Goal: Task Accomplishment & Management: Use online tool/utility

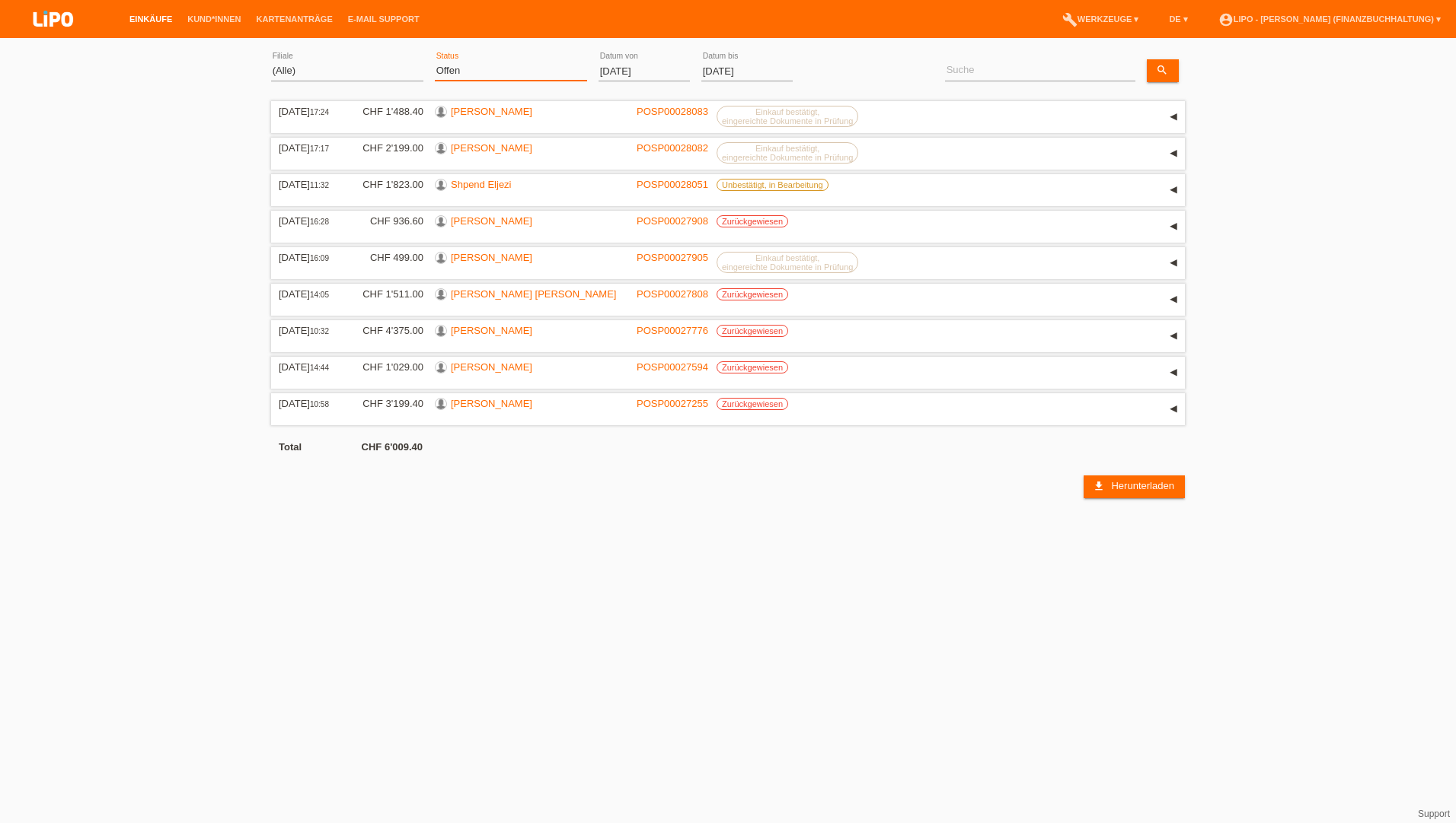
click at [451, 76] on select "(Alle) Neu Offen Zurückgewiesen Zurückgetreten / Storniert Abgeschlossen" at bounding box center [511, 71] width 152 height 19
select select "ALL"
click at [435, 62] on select "(Alle) Neu Offen Zurückgewiesen Zurückgetreten / Storniert Abgeschlossen" at bounding box center [511, 71] width 152 height 19
click at [633, 77] on input "01.09.2025" at bounding box center [644, 72] width 91 height 19
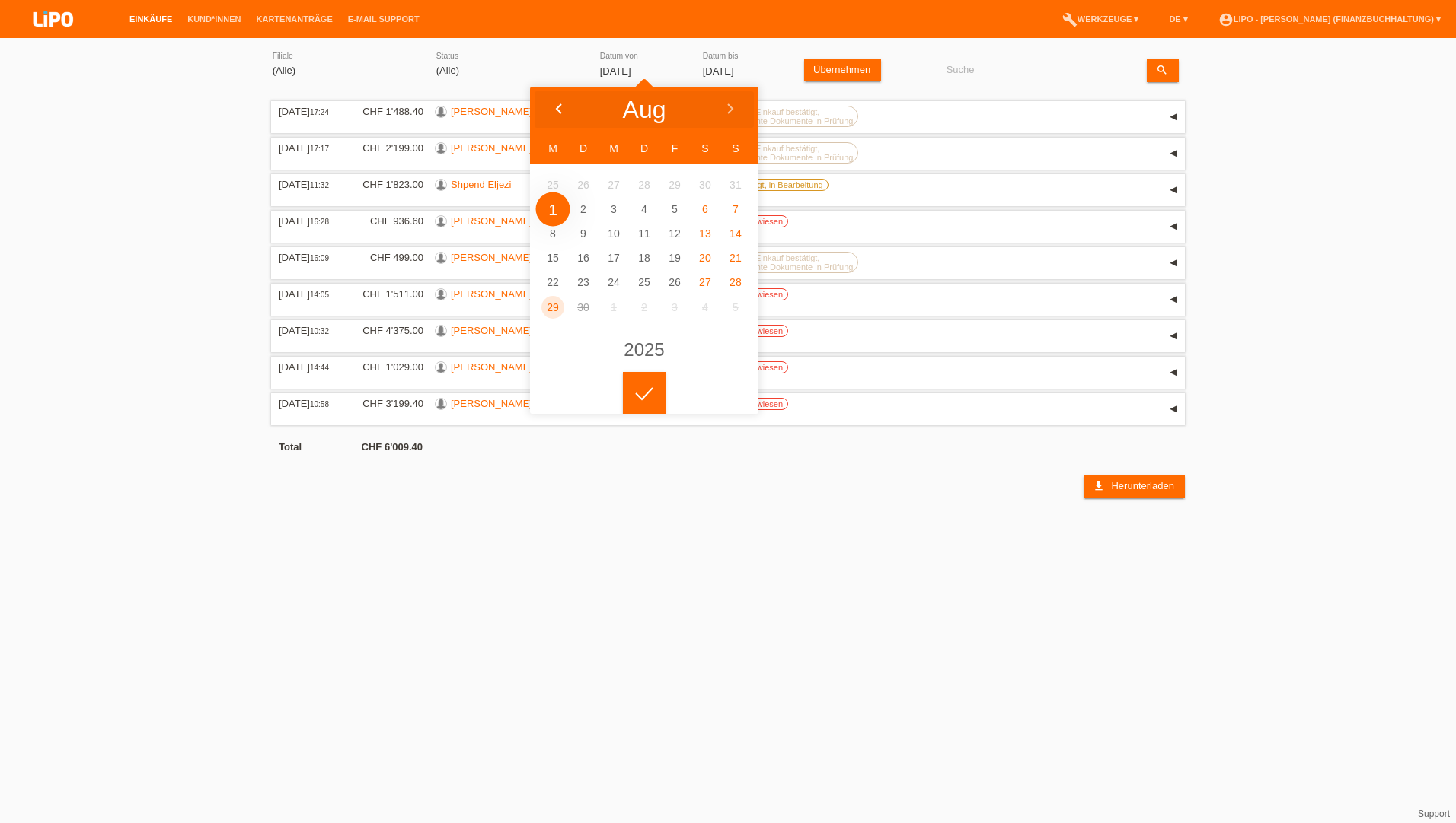
click at [562, 109] on icon at bounding box center [558, 110] width 12 height 12
click at [560, 107] on icon at bounding box center [558, 110] width 12 height 12
type input "20.06.2025"
click at [645, 391] on icon at bounding box center [644, 394] width 24 height 14
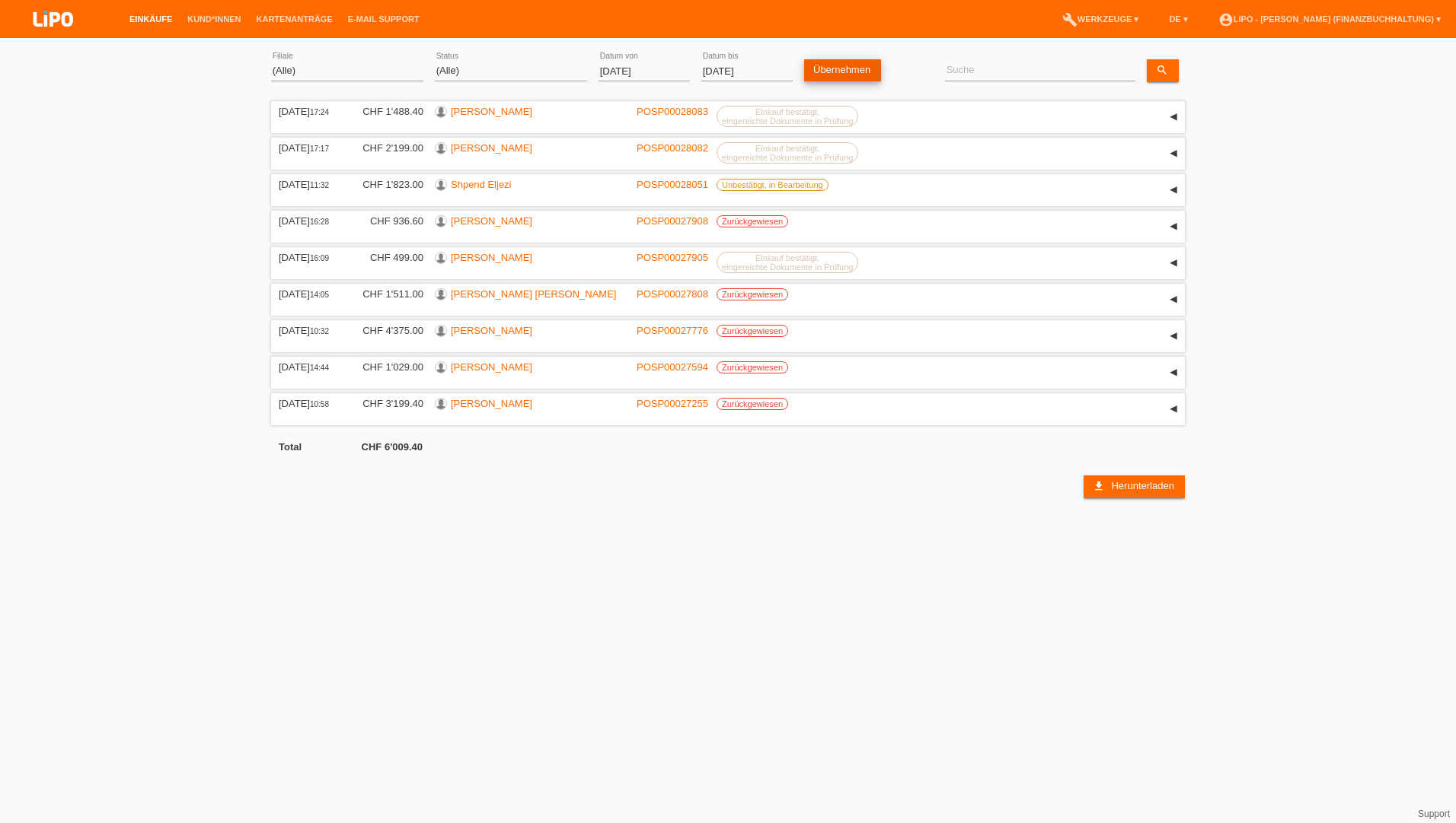
click at [842, 67] on link "Übernehmen" at bounding box center [842, 70] width 77 height 22
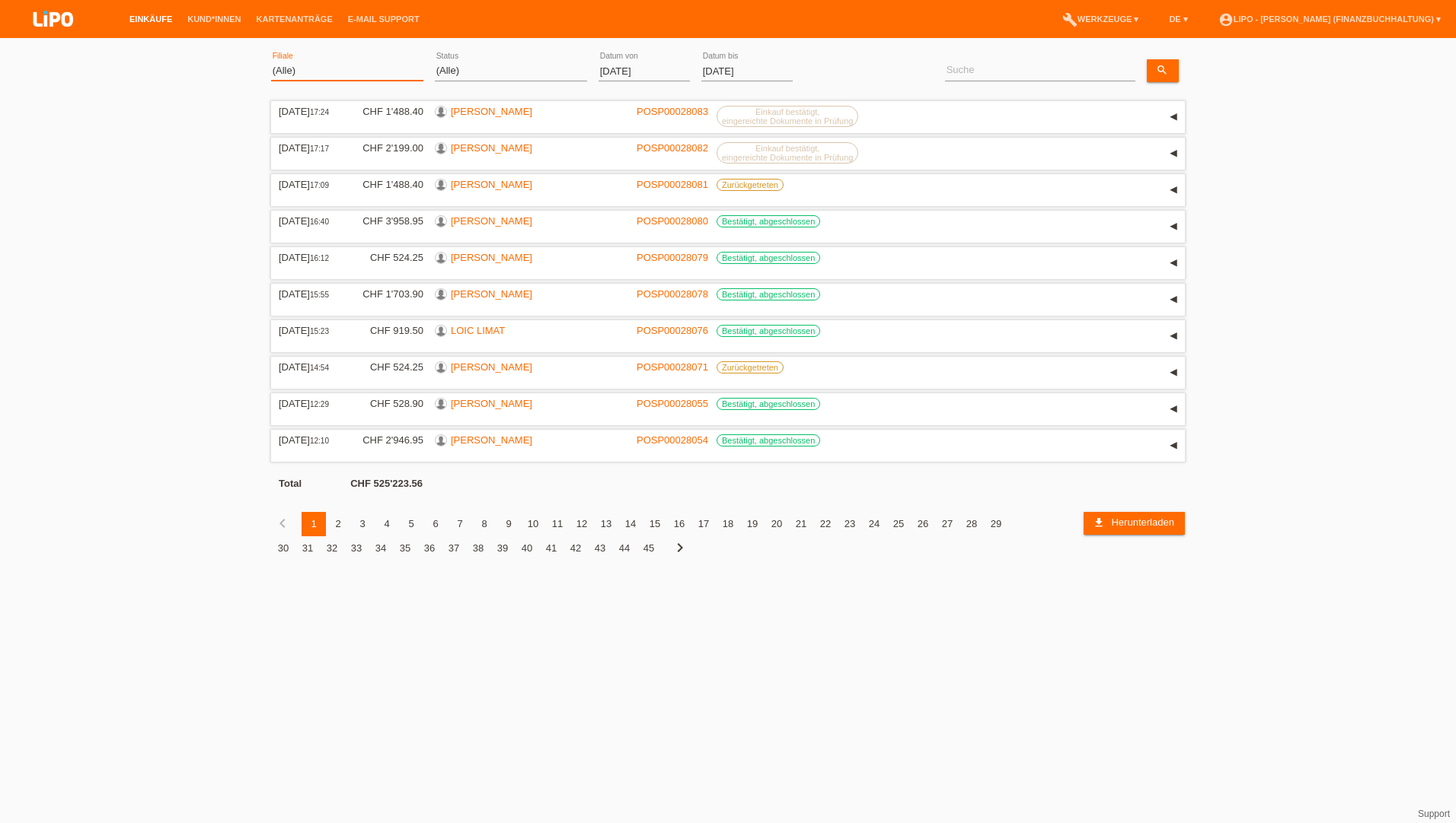
click at [303, 65] on select "(Alle) Aarau Biel Conthey Contone Delémont Dietikon Dietlikon Egerkingen Emmen …" at bounding box center [346, 71] width 152 height 19
select select "771"
click at [271, 62] on select "(Alle) Aarau Biel Conthey Contone Delémont Dietikon Dietlikon Egerkingen Emmen …" at bounding box center [346, 71] width 152 height 19
click at [871, 72] on link "Übernehmen" at bounding box center [842, 70] width 77 height 22
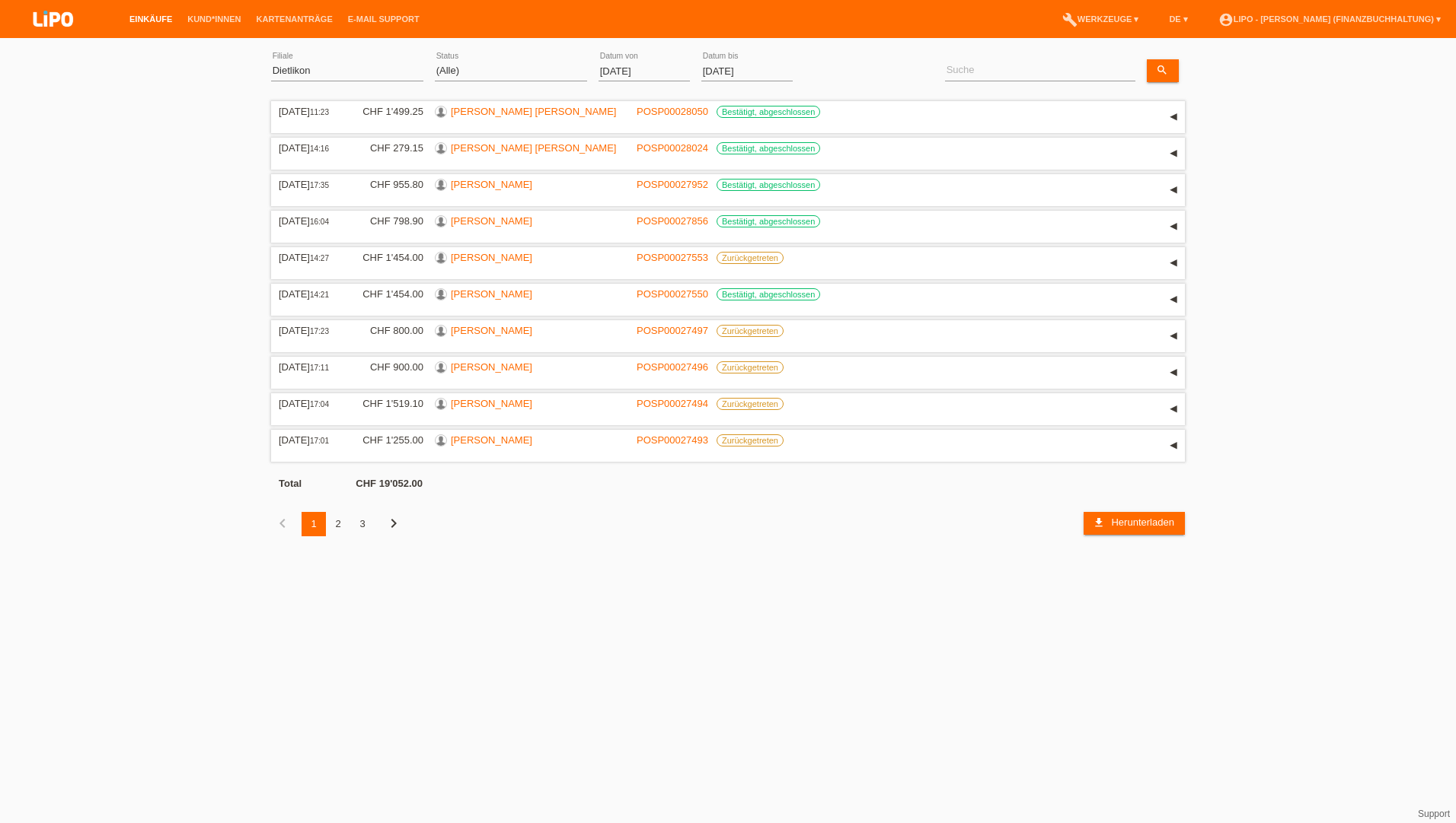
click at [362, 519] on div "3" at bounding box center [363, 524] width 24 height 24
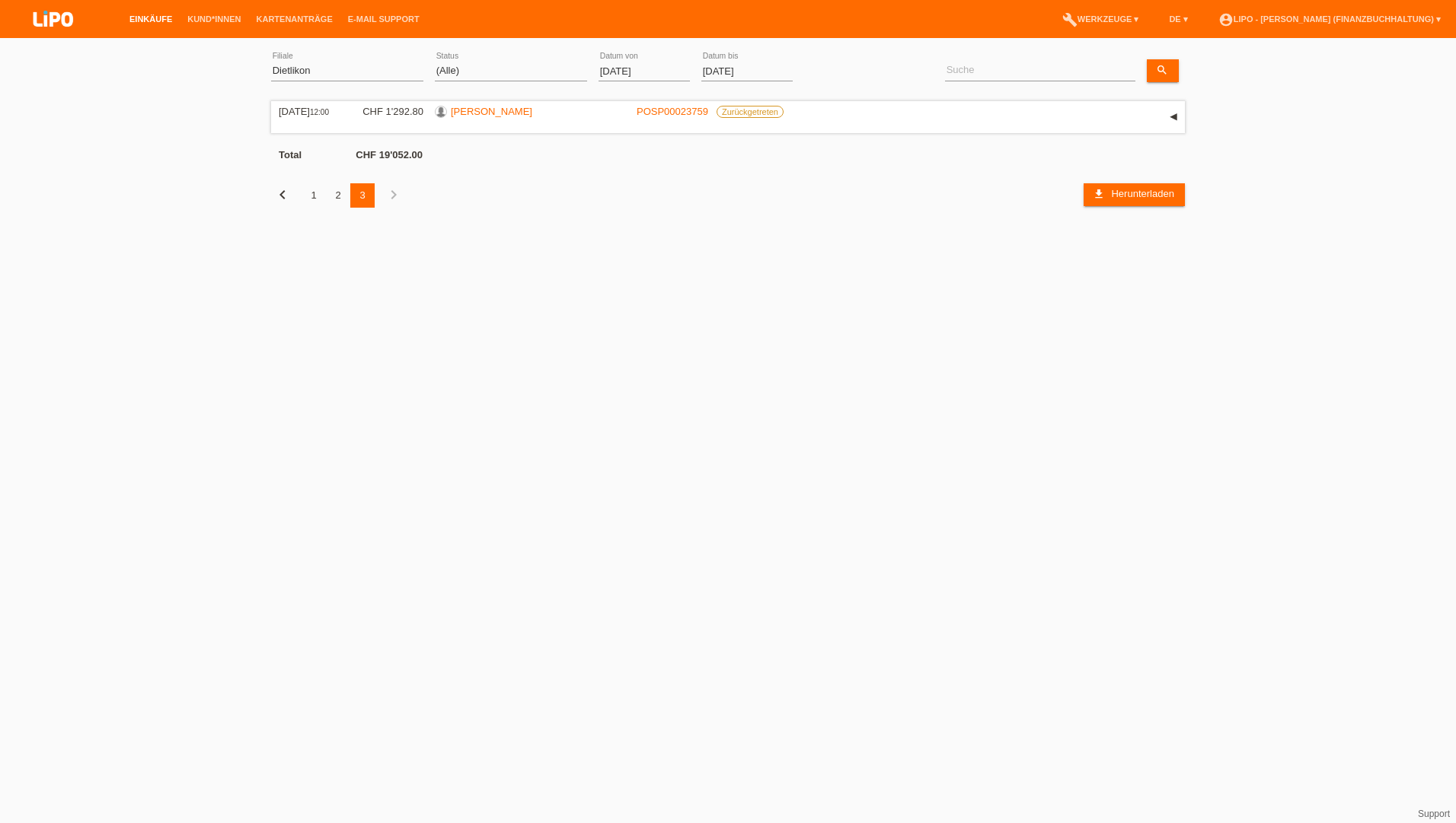
click at [337, 198] on div "2" at bounding box center [338, 196] width 24 height 24
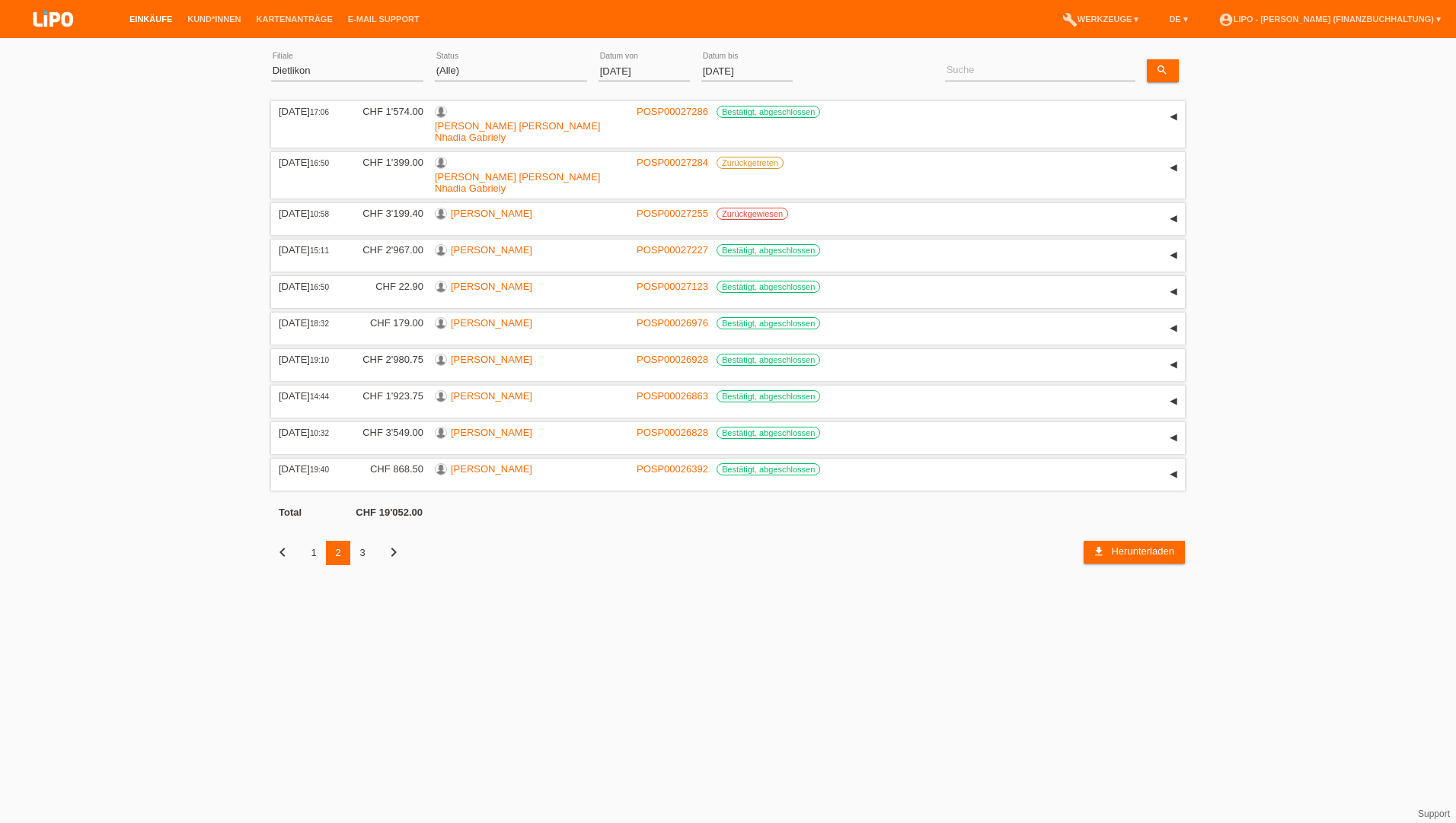
click at [360, 541] on div "3" at bounding box center [363, 553] width 24 height 24
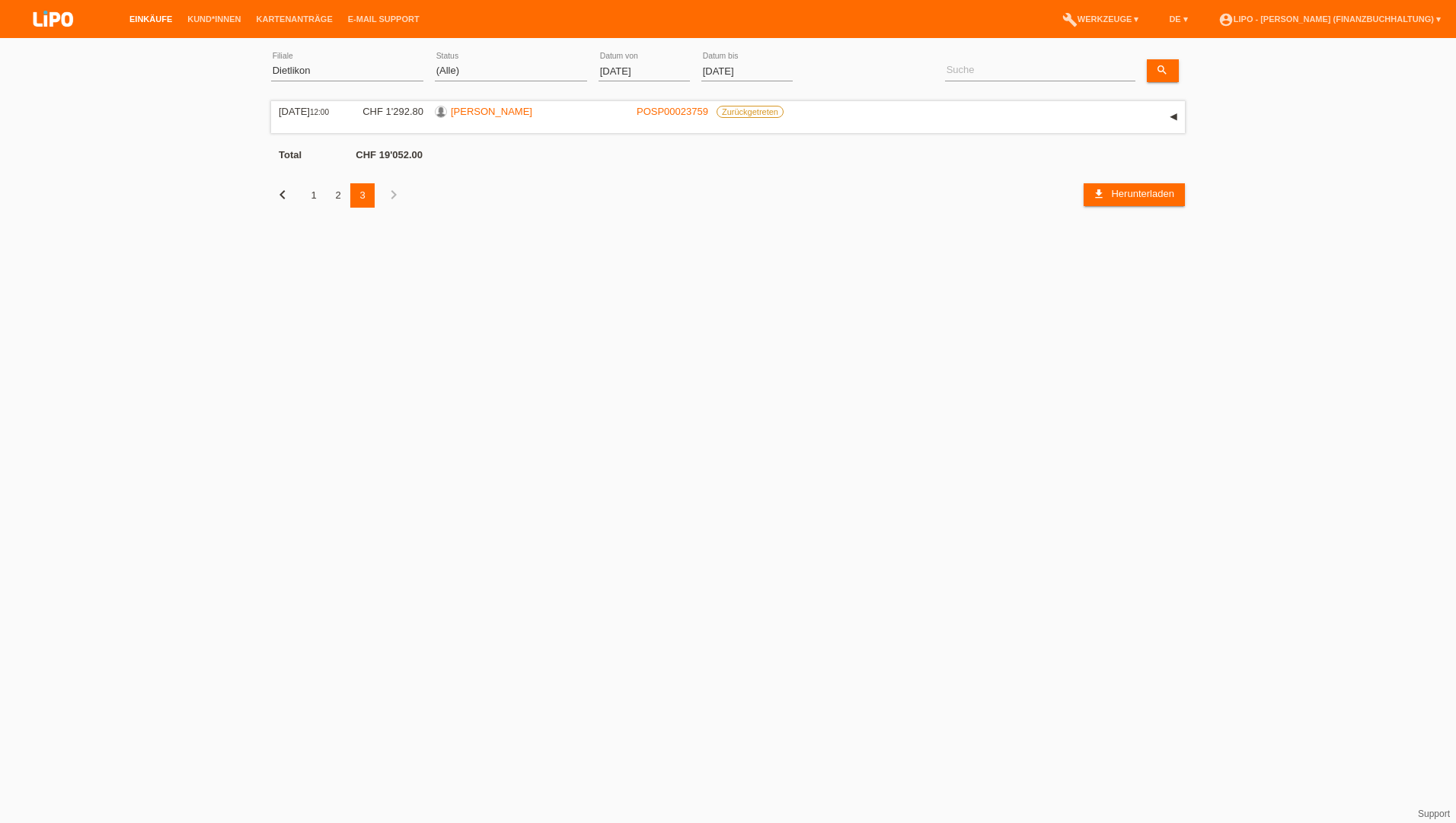
click at [279, 196] on icon "chevron_left" at bounding box center [282, 195] width 19 height 19
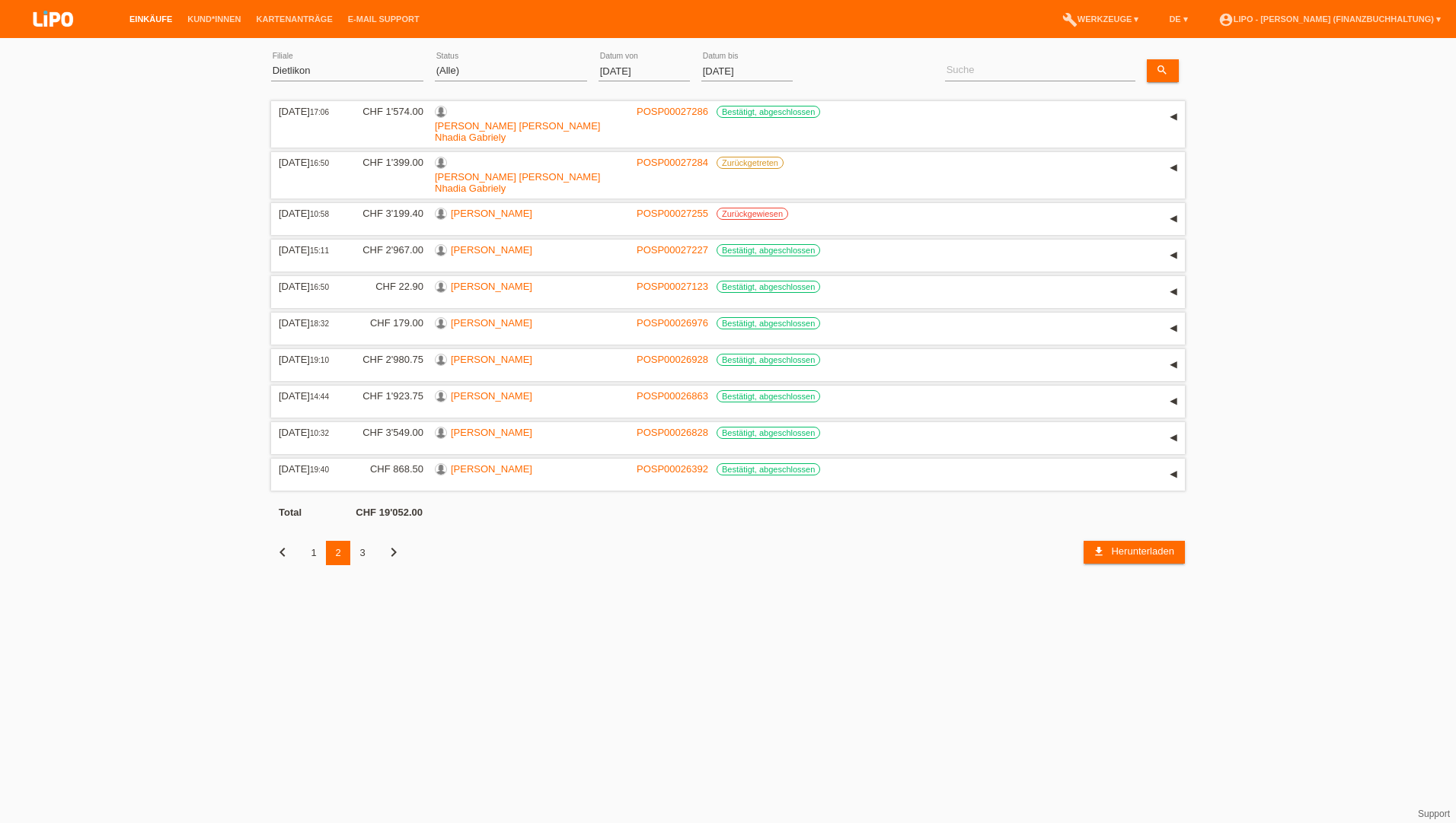
click at [284, 544] on icon "chevron_left" at bounding box center [282, 552] width 19 height 19
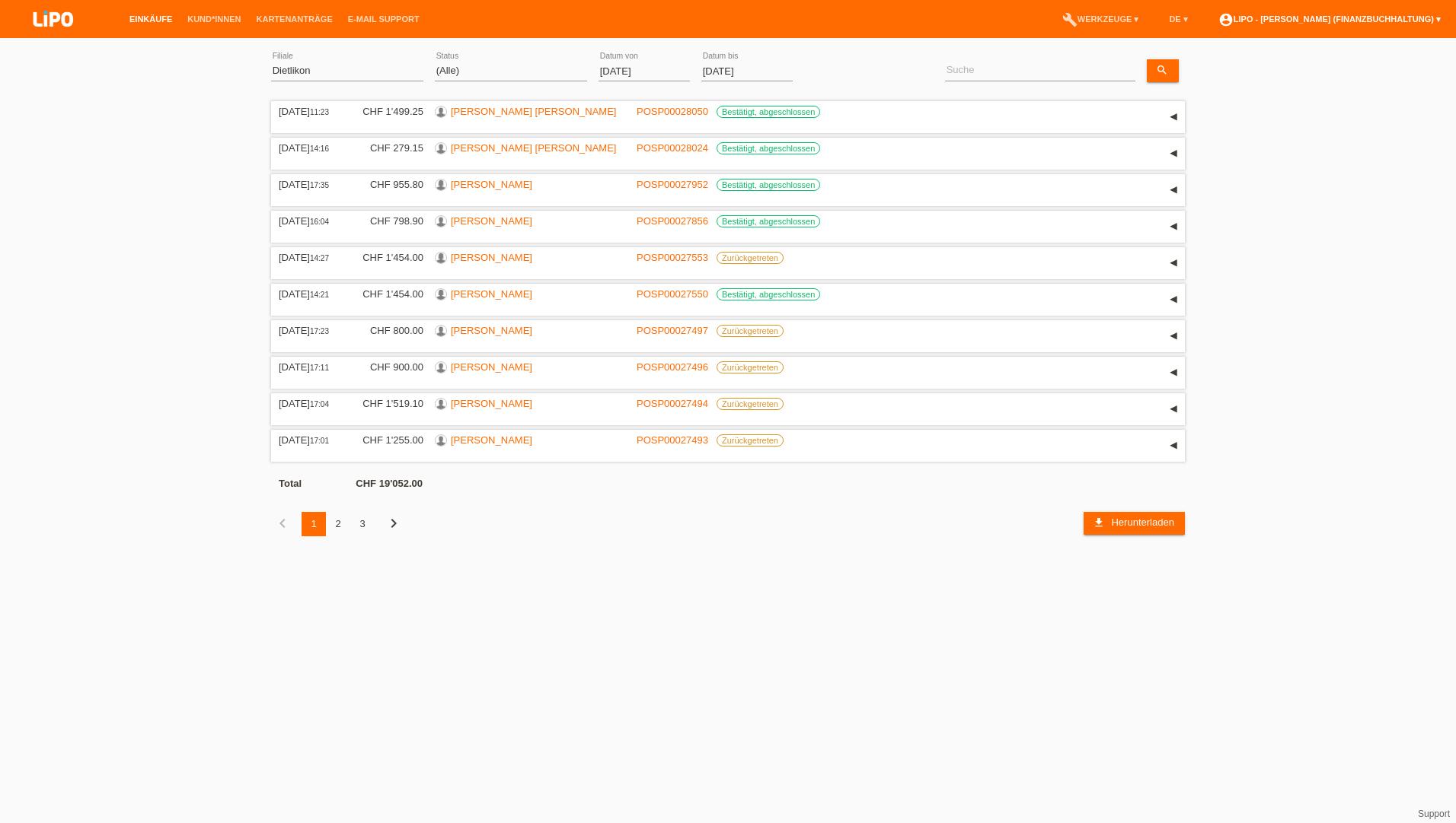
click at [1290, 16] on link "account_circle LIPO - Ekaterina Krendeleva (Finanzbuchhaltung) ▾" at bounding box center [1329, 19] width 238 height 9
click at [1181, 81] on link "Logout" at bounding box center [1188, 79] width 31 height 11
